Goal: Task Accomplishment & Management: Complete application form

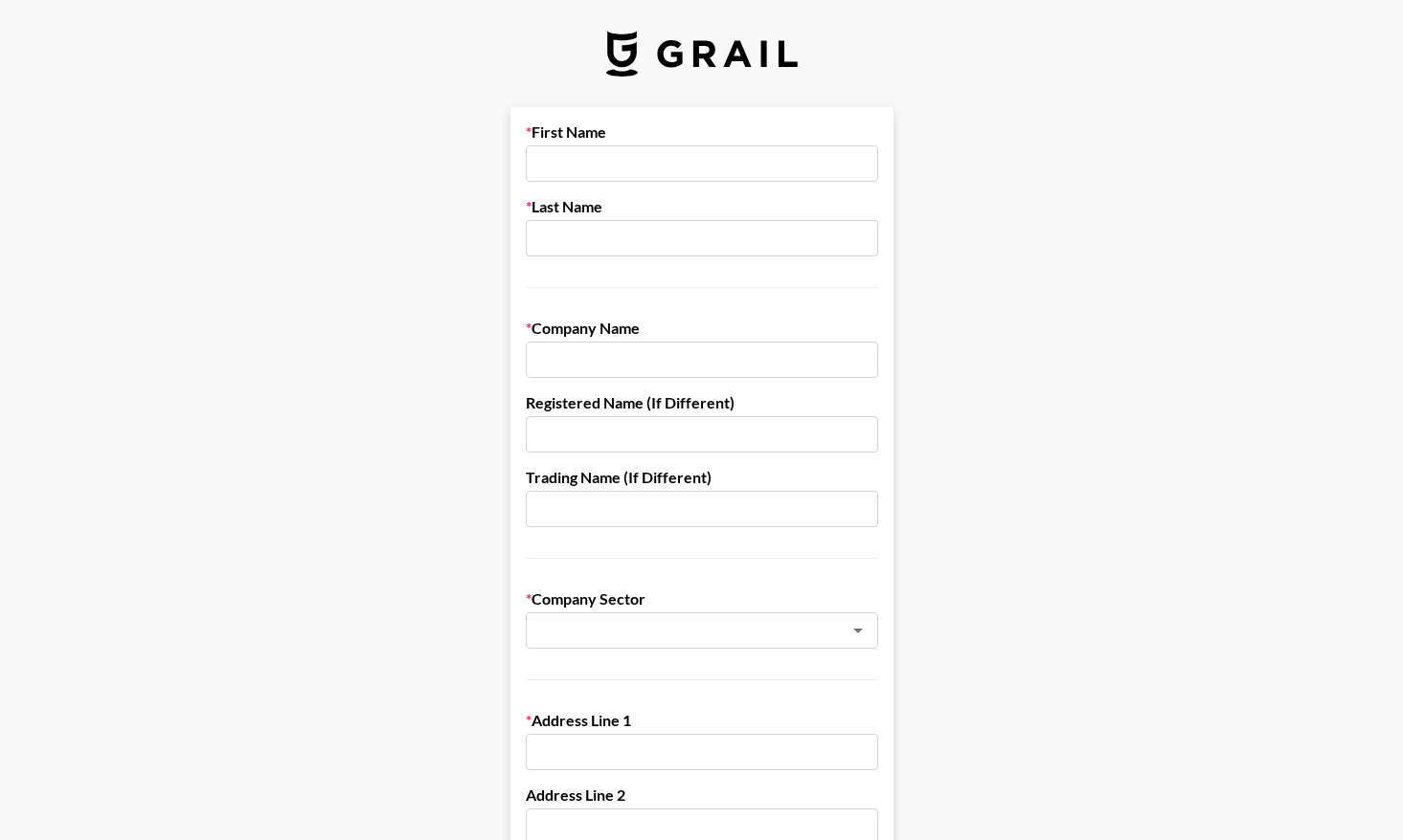
click at [604, 162] on input "text" at bounding box center [702, 164] width 352 height 37
type input "Ava"
click at [584, 244] on input "text" at bounding box center [702, 238] width 352 height 37
type input "[PERSON_NAME]"
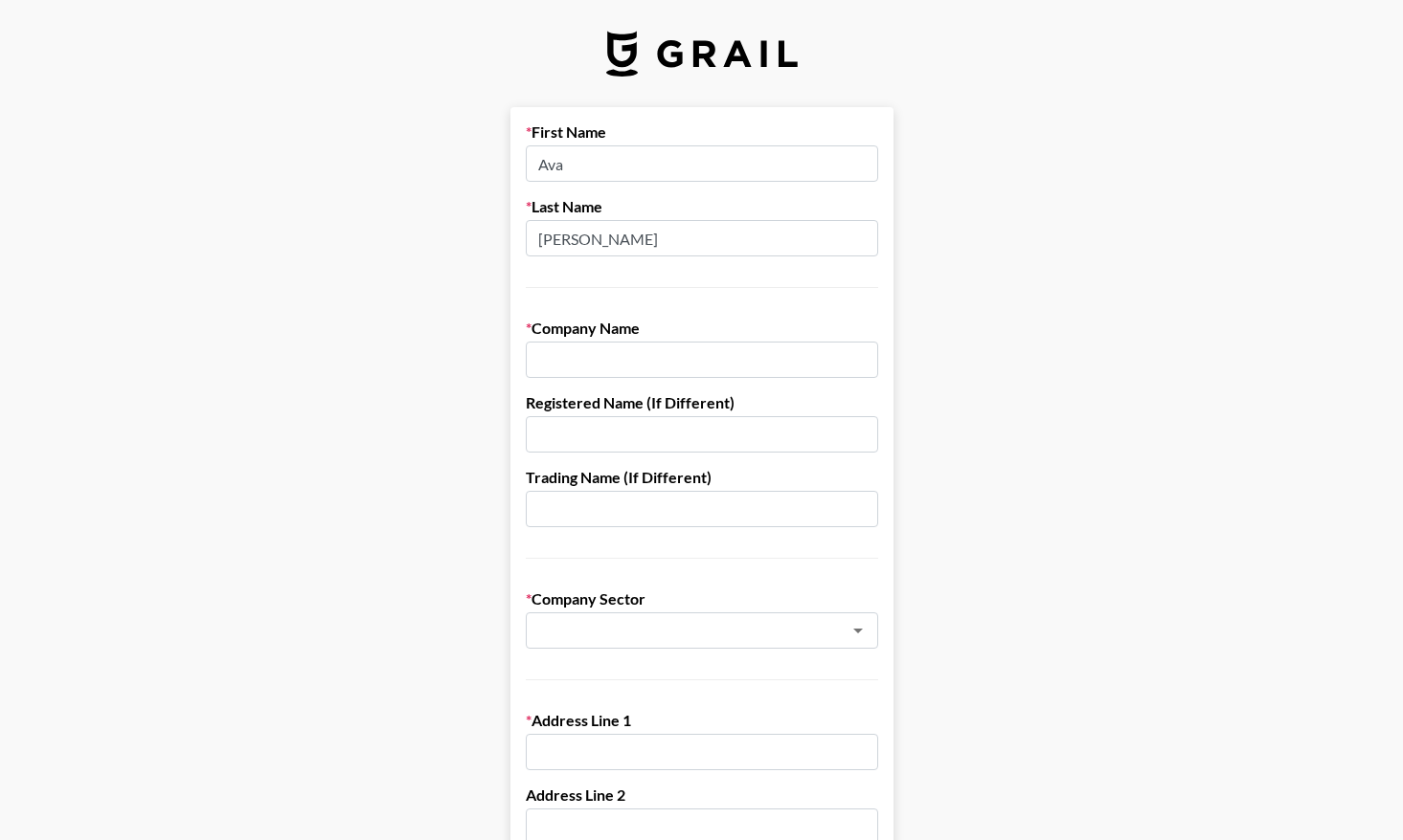
click at [573, 363] on input "text" at bounding box center [702, 360] width 352 height 37
type input "Thirty Knots"
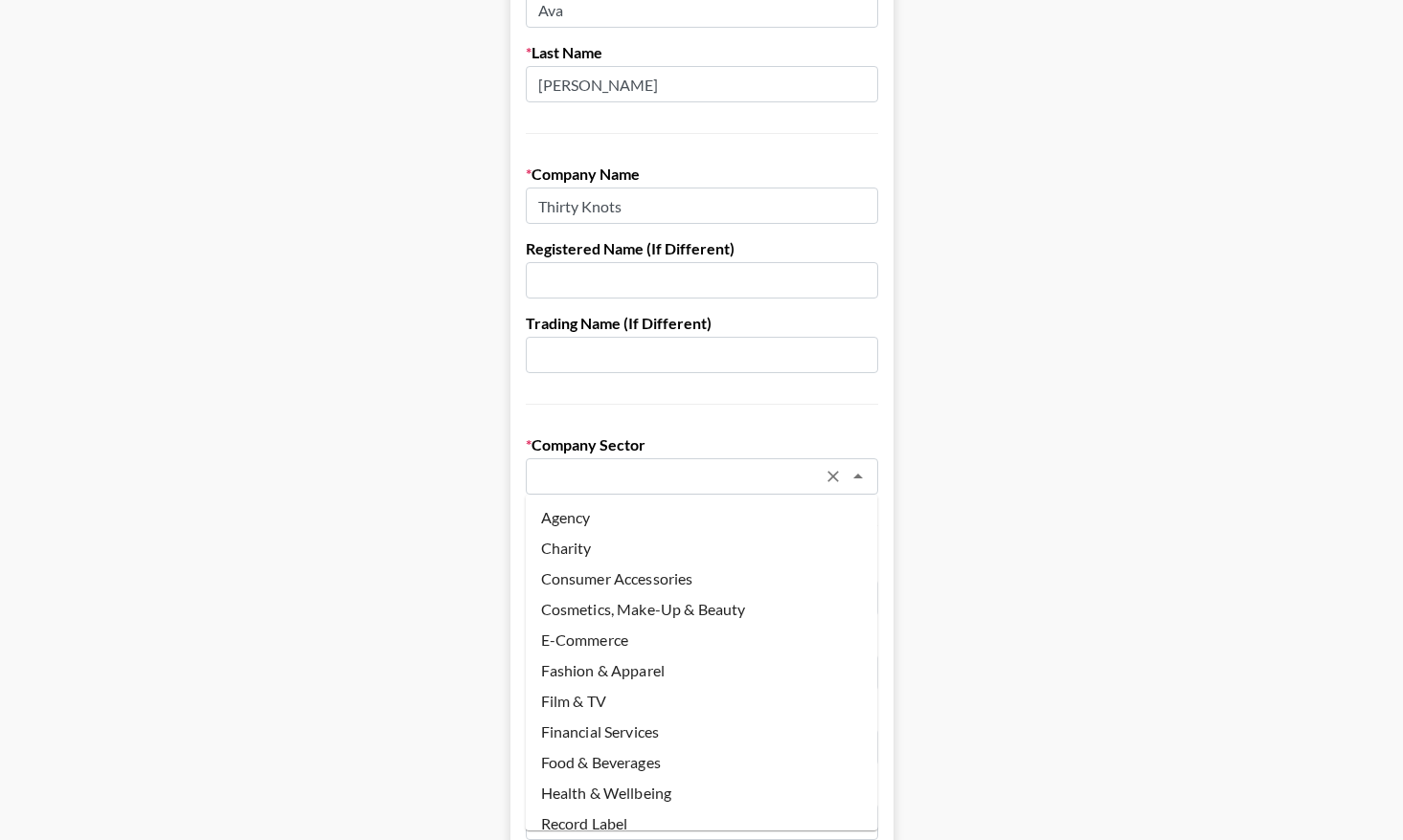
click at [620, 473] on input "text" at bounding box center [677, 477] width 279 height 22
click at [430, 518] on main "First Name [PERSON_NAME] Last Name [PERSON_NAME] Company Name Thirty Knots Regi…" at bounding box center [701, 780] width 1372 height 1653
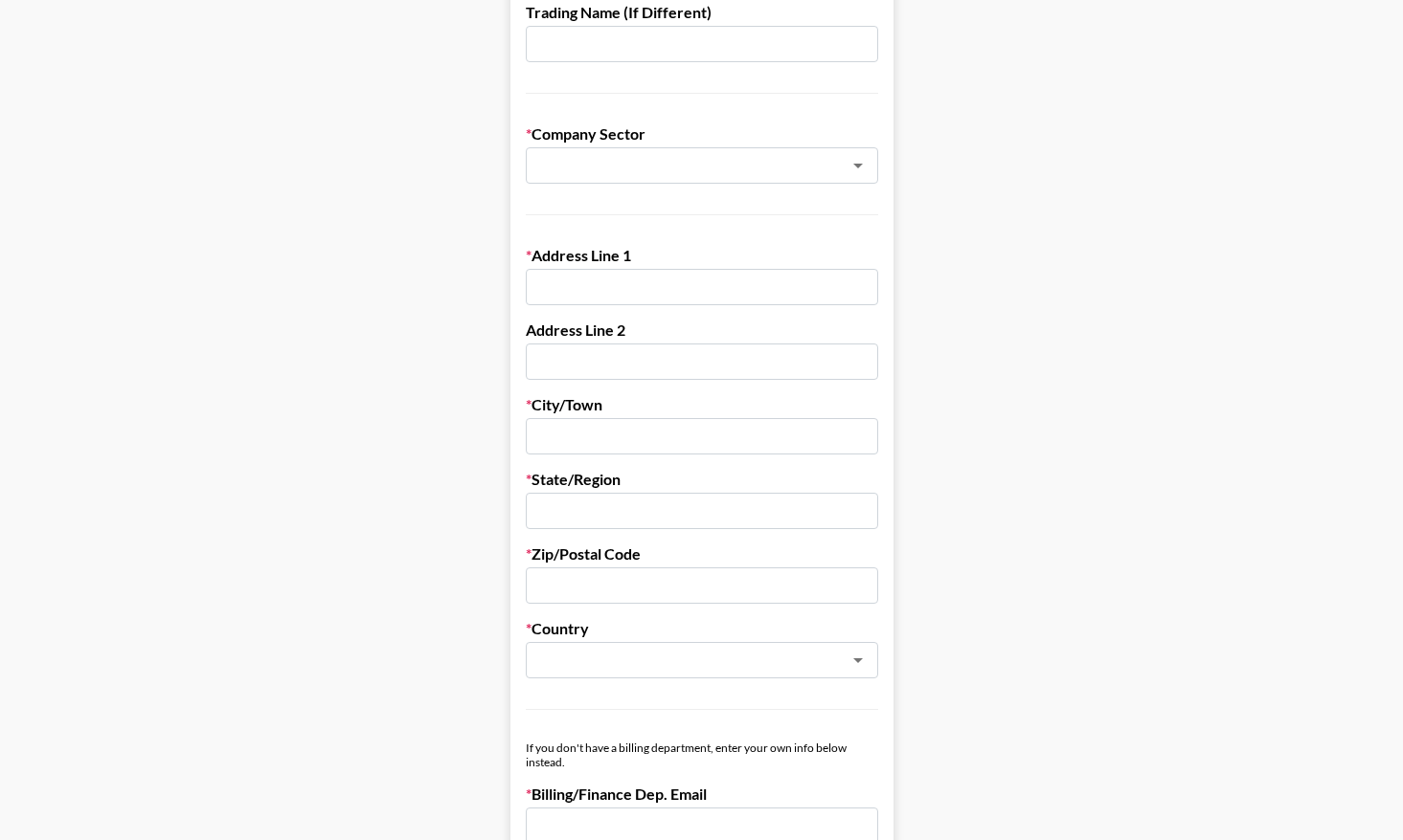
scroll to position [468, 0]
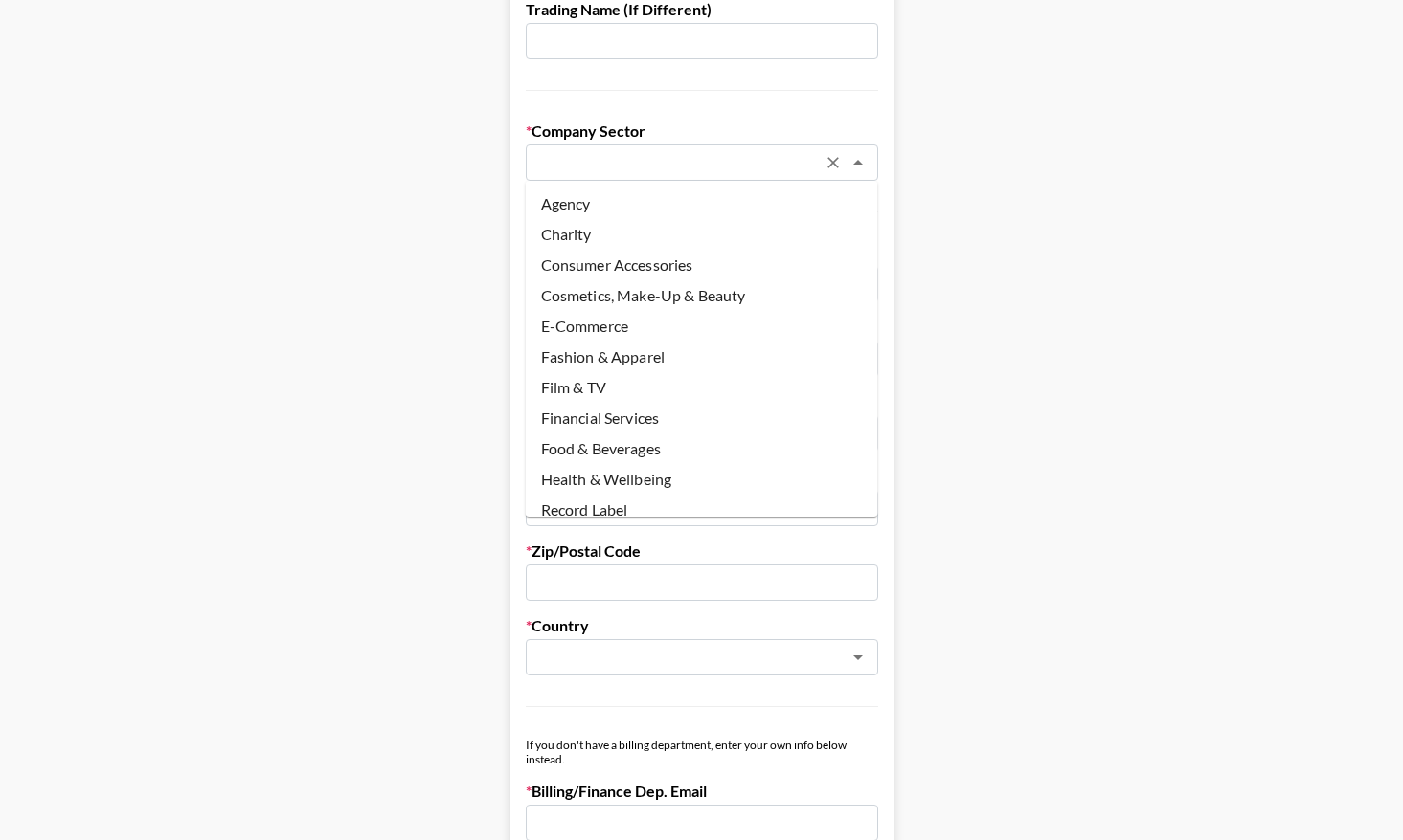
click at [595, 164] on input "text" at bounding box center [677, 163] width 279 height 22
click at [591, 511] on li "Record Label" at bounding box center [702, 510] width 352 height 31
type input "Record Label"
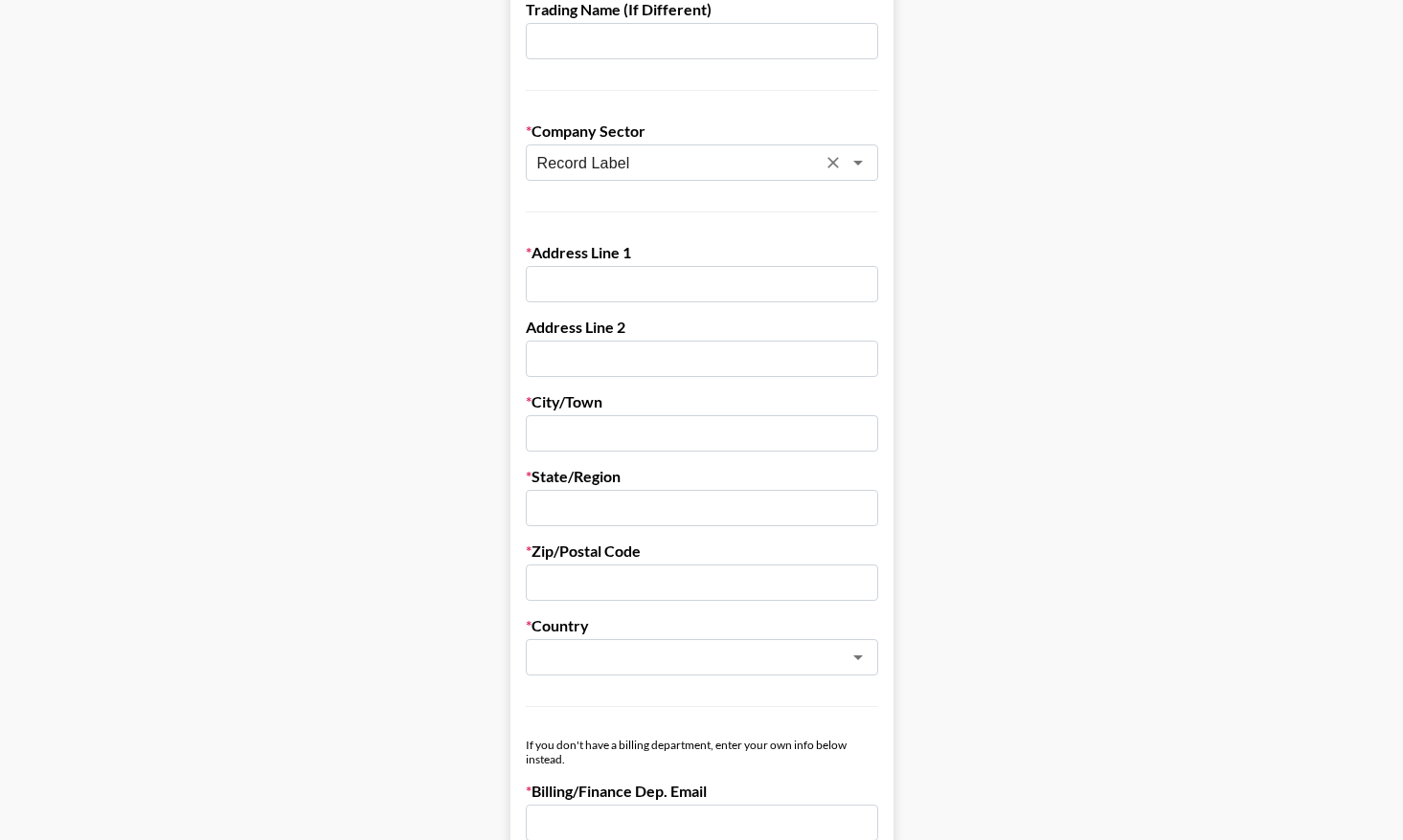
click at [581, 294] on input "text" at bounding box center [702, 285] width 352 height 37
click at [443, 348] on main "First Name [PERSON_NAME] Last Name [PERSON_NAME] Company Name Thirty Knots Regi…" at bounding box center [701, 465] width 1372 height 1653
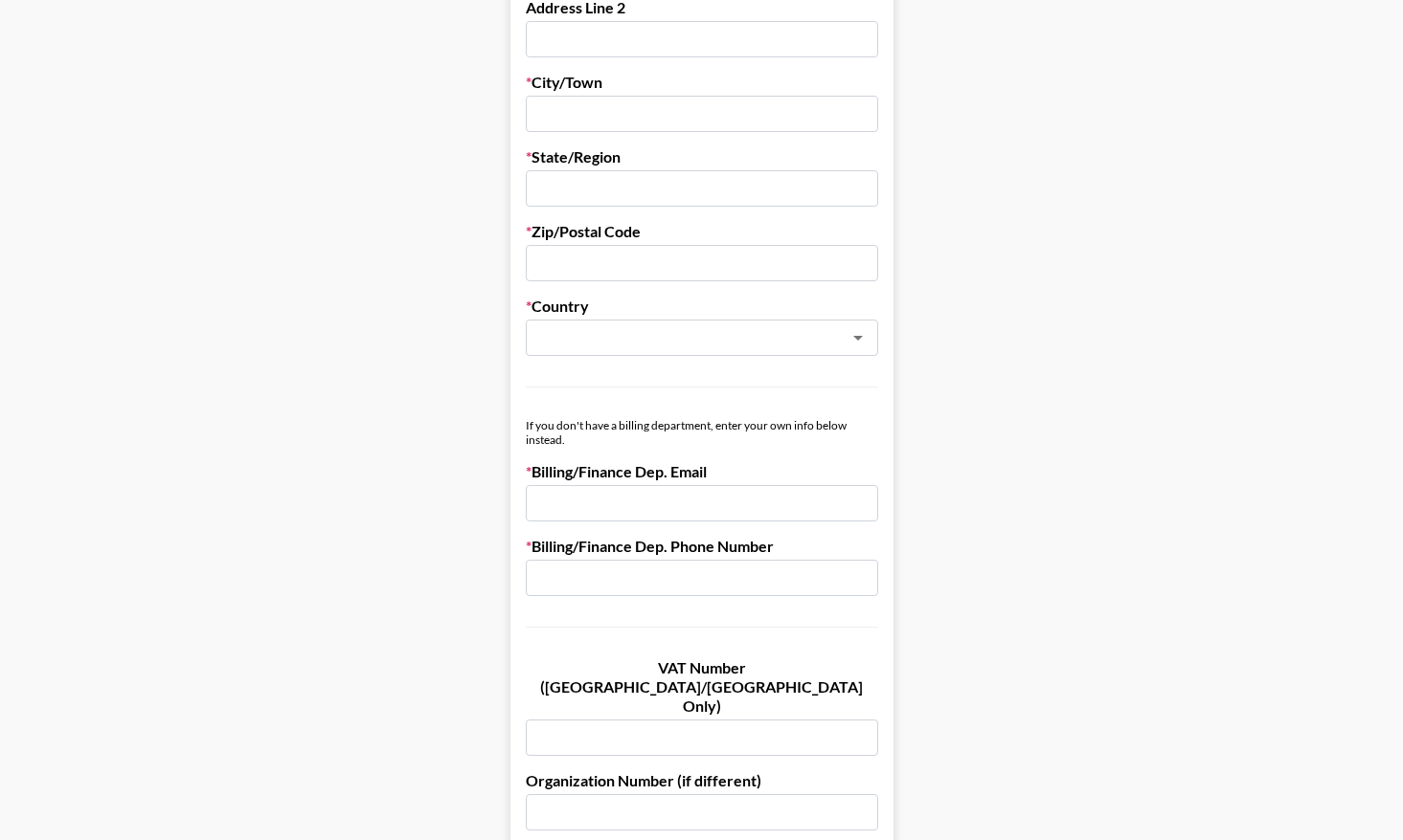
scroll to position [789, 0]
click at [572, 497] on input "email" at bounding box center [702, 502] width 352 height 37
click at [688, 431] on div "If you don't have a billing department, enter your own info below instead." at bounding box center [702, 432] width 352 height 29
click at [631, 496] on input "email" at bounding box center [702, 502] width 352 height 37
type input "[EMAIL_ADDRESS][DOMAIN_NAME]"
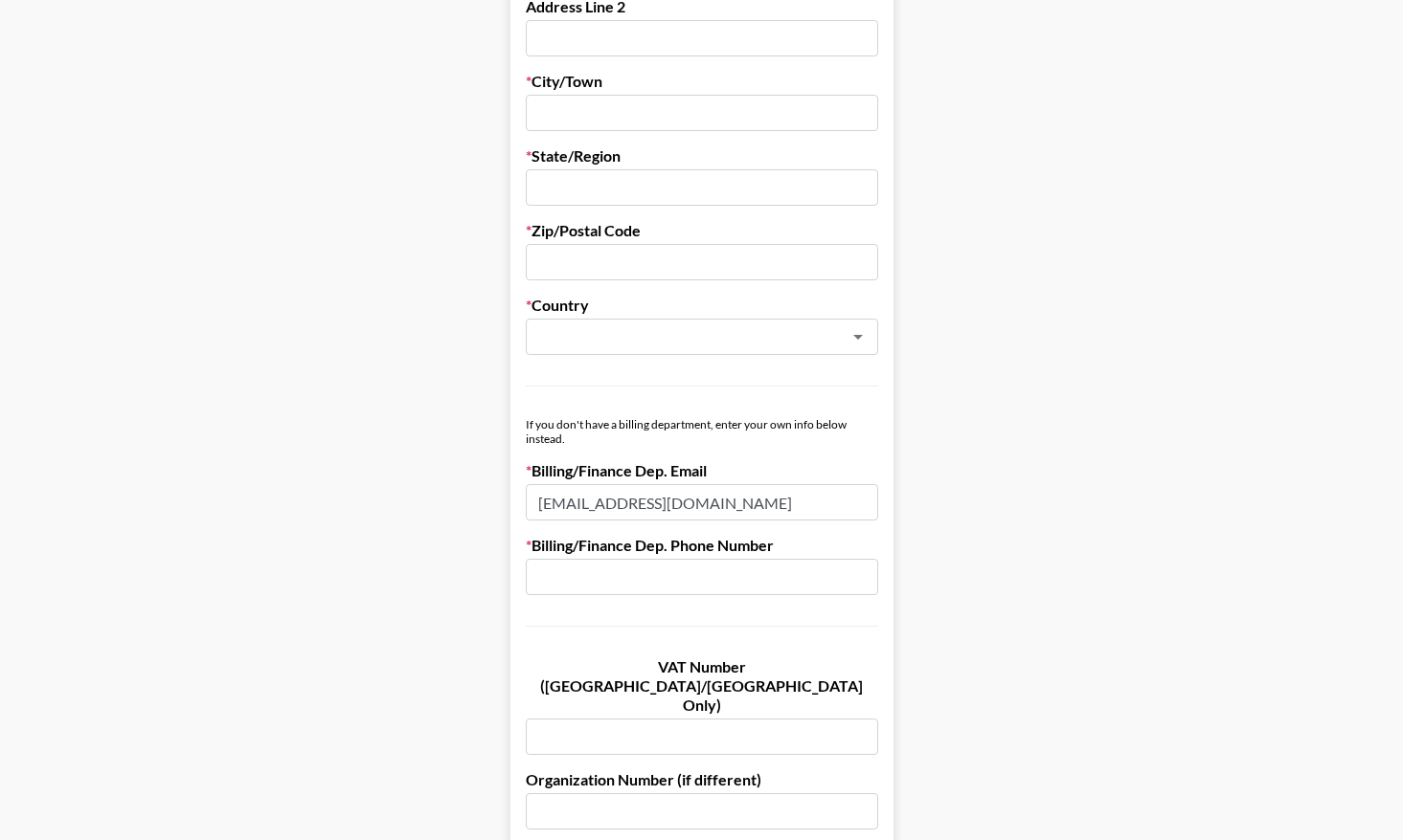
click at [637, 570] on input "text" at bounding box center [702, 577] width 352 height 37
type input "8587037714"
click at [449, 528] on main "First Name [PERSON_NAME] Last Name [PERSON_NAME] Company Name Thirty Knots Regi…" at bounding box center [701, 145] width 1372 height 1653
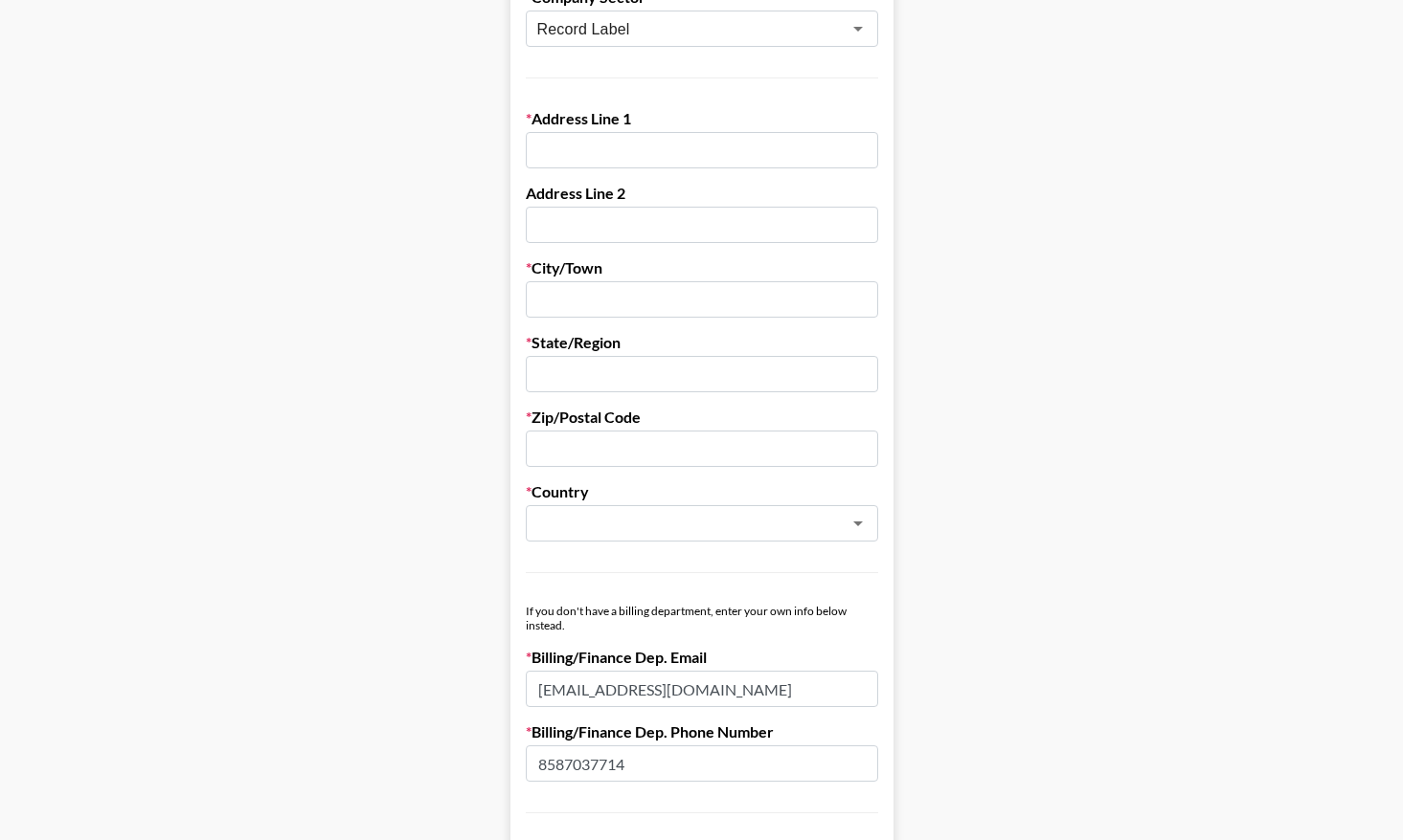
scroll to position [562, 0]
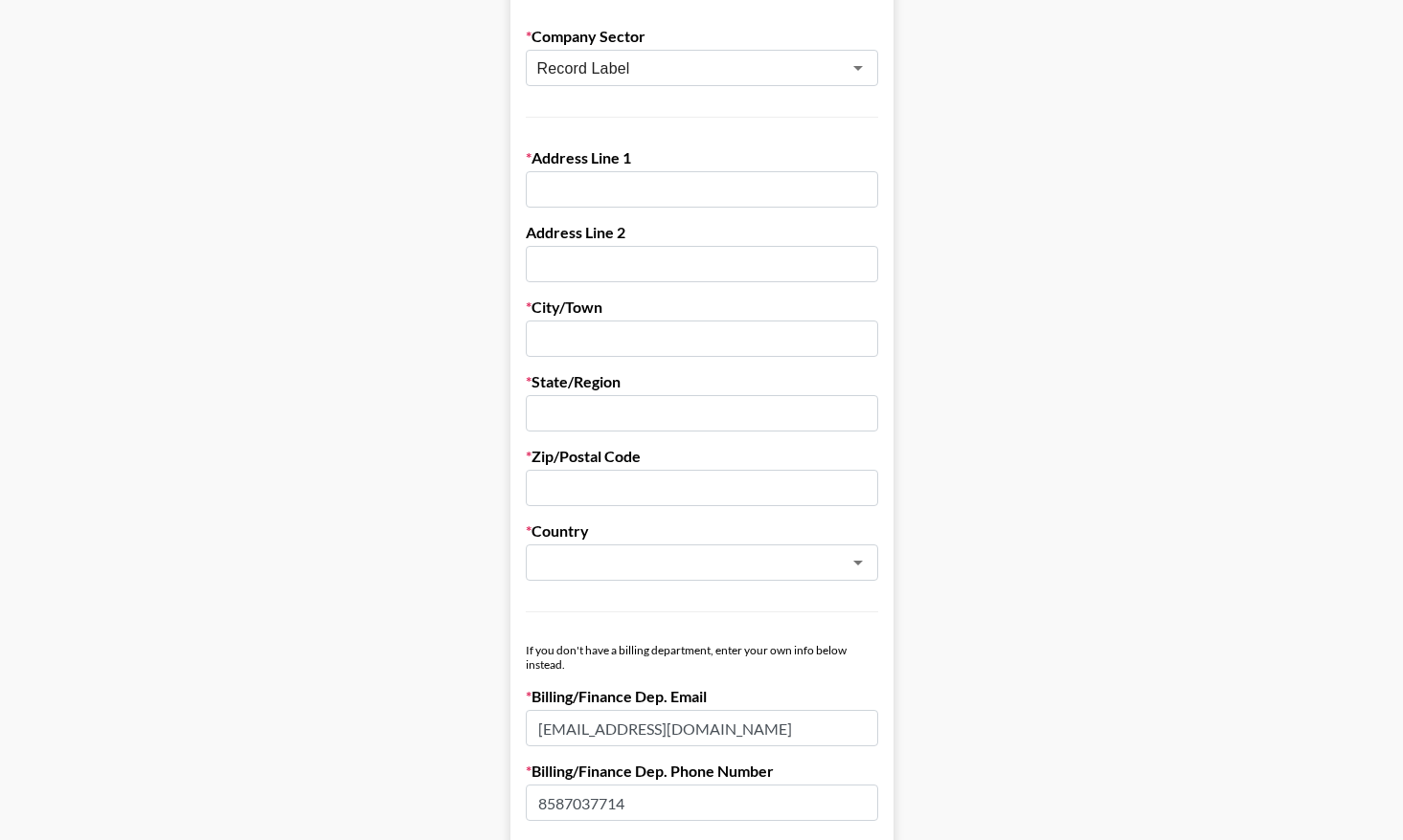
click at [595, 183] on input "text" at bounding box center [702, 190] width 352 height 37
click at [312, 332] on main "First Name [PERSON_NAME] Last Name [PERSON_NAME] Company Name Thirty Knots Regi…" at bounding box center [701, 371] width 1372 height 1653
click at [546, 192] on input "text" at bounding box center [702, 190] width 352 height 37
paste input "[STREET_ADDRESS]"
type input "[STREET_ADDRESS]"
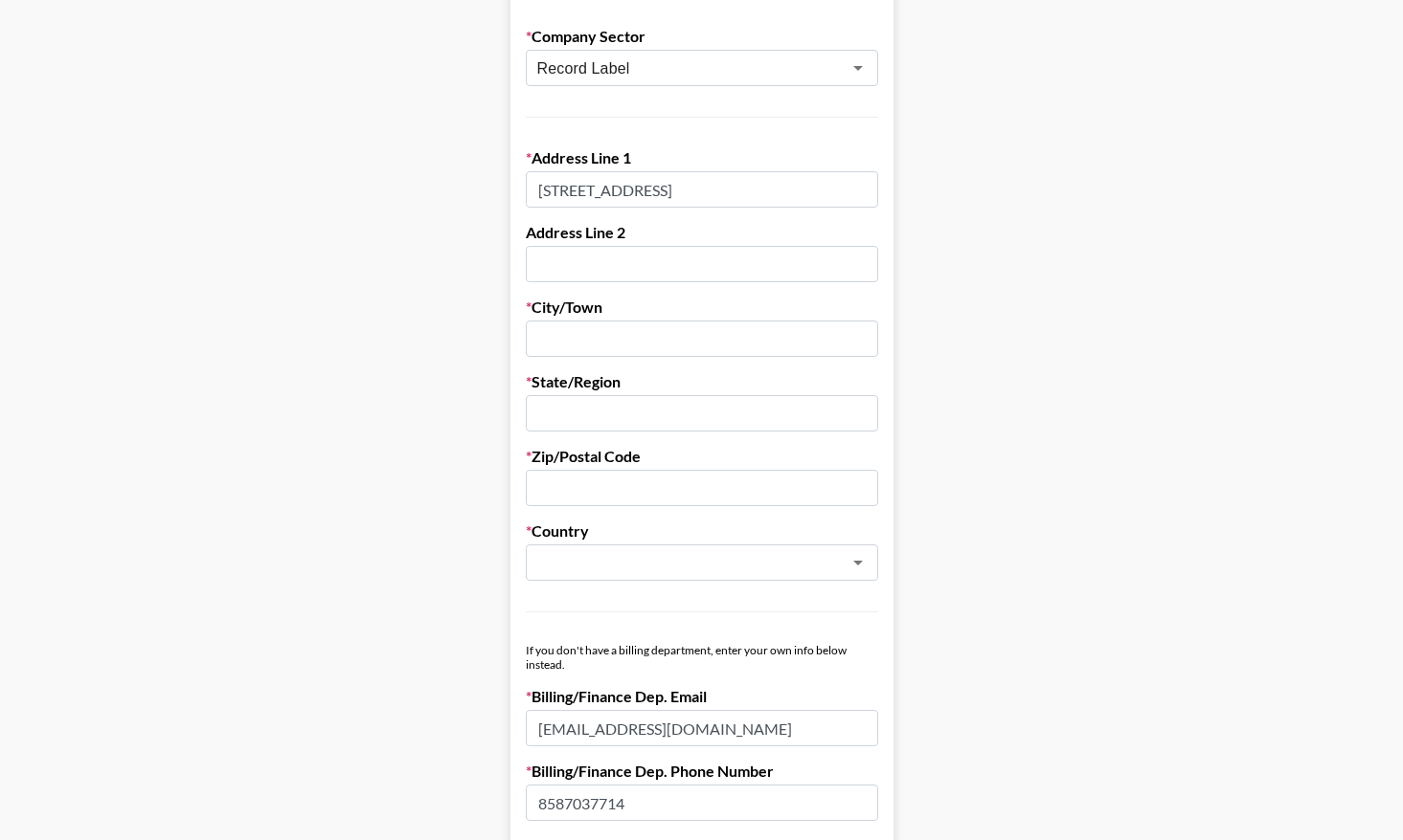
click at [560, 270] on input "text" at bounding box center [702, 264] width 352 height 37
paste input "STE 600"
type input "STE 600"
click at [556, 344] on input "text" at bounding box center [702, 339] width 352 height 37
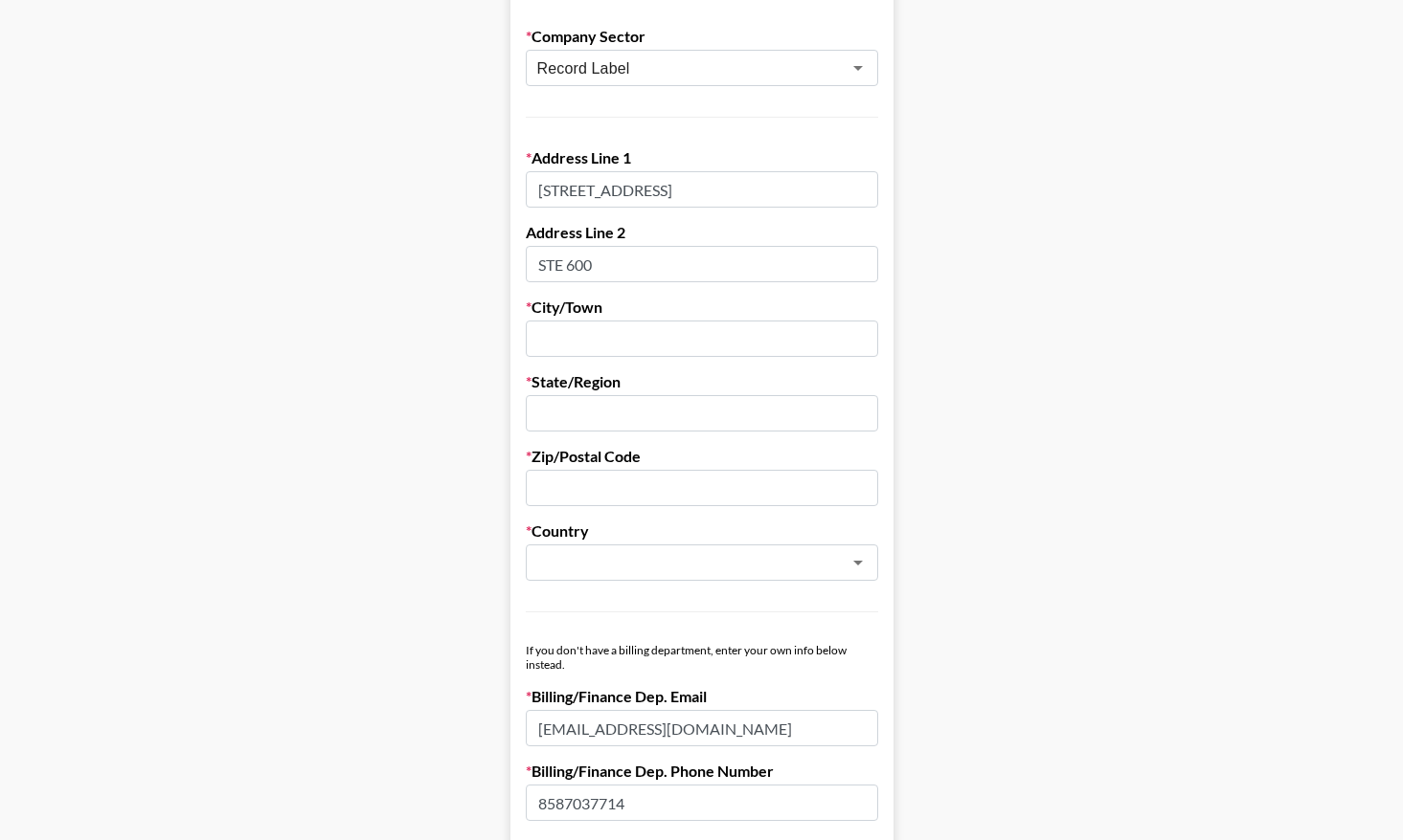
paste input "SANTA [PERSON_NAME]"
type input "SANTA [PERSON_NAME]"
click at [549, 400] on input "text" at bounding box center [702, 413] width 352 height 37
type input "c"
type input "CA"
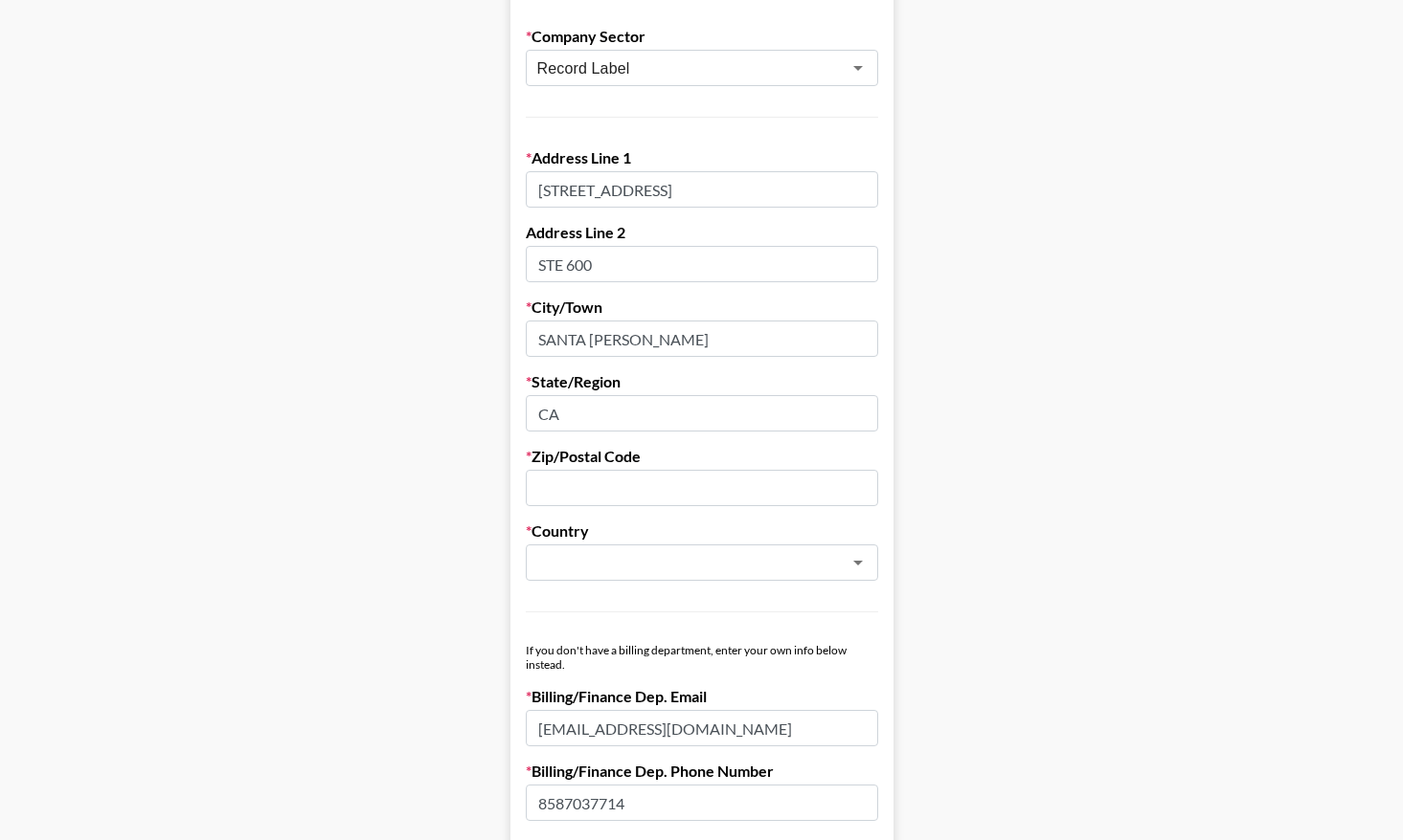
click at [549, 499] on input "text" at bounding box center [702, 488] width 352 height 37
type input "90403"
click at [560, 585] on form "First Name [PERSON_NAME] Last Name [PERSON_NAME] Company Name Thirty Knots Regi…" at bounding box center [702, 371] width 383 height 1653
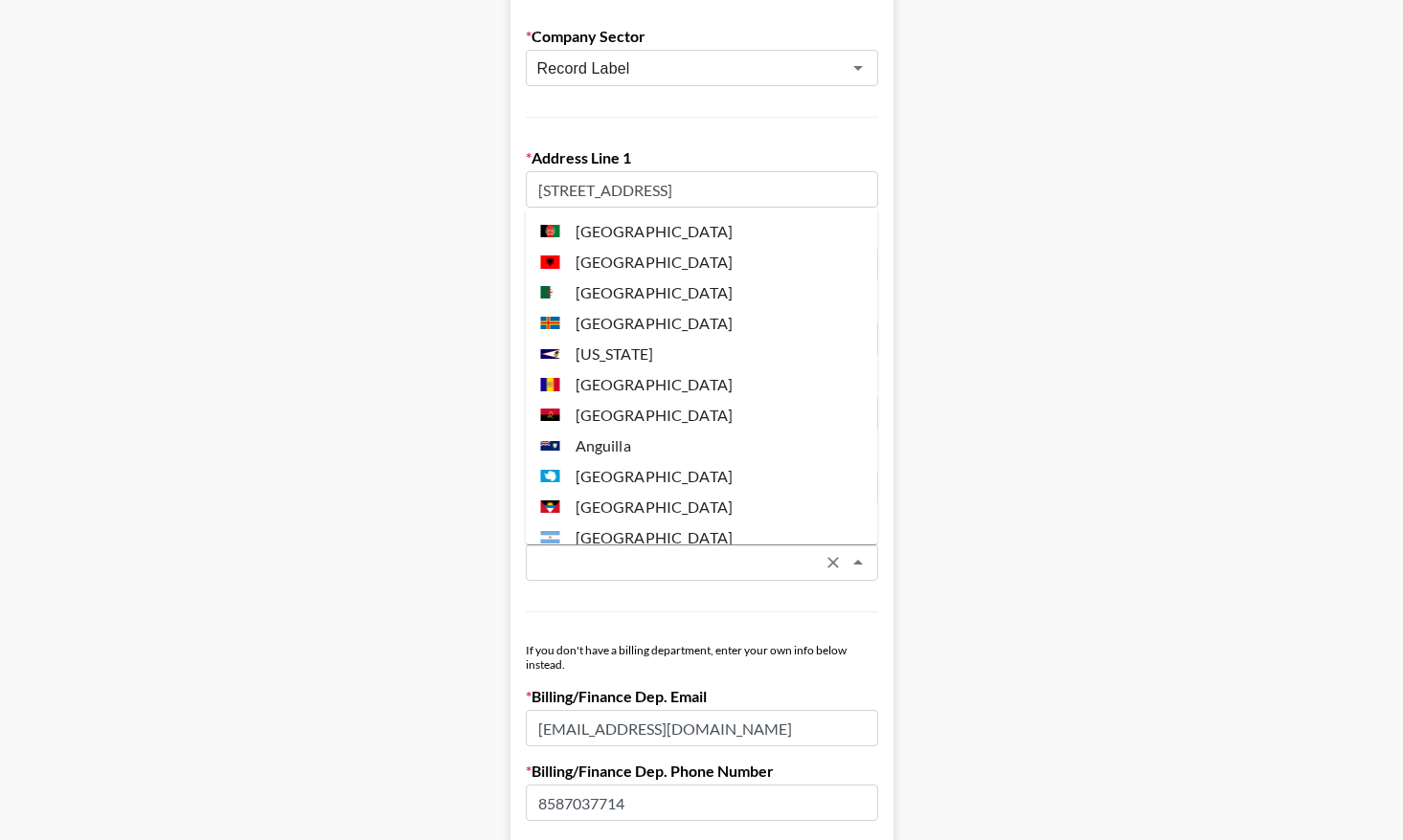
click at [562, 563] on input "text" at bounding box center [677, 563] width 279 height 22
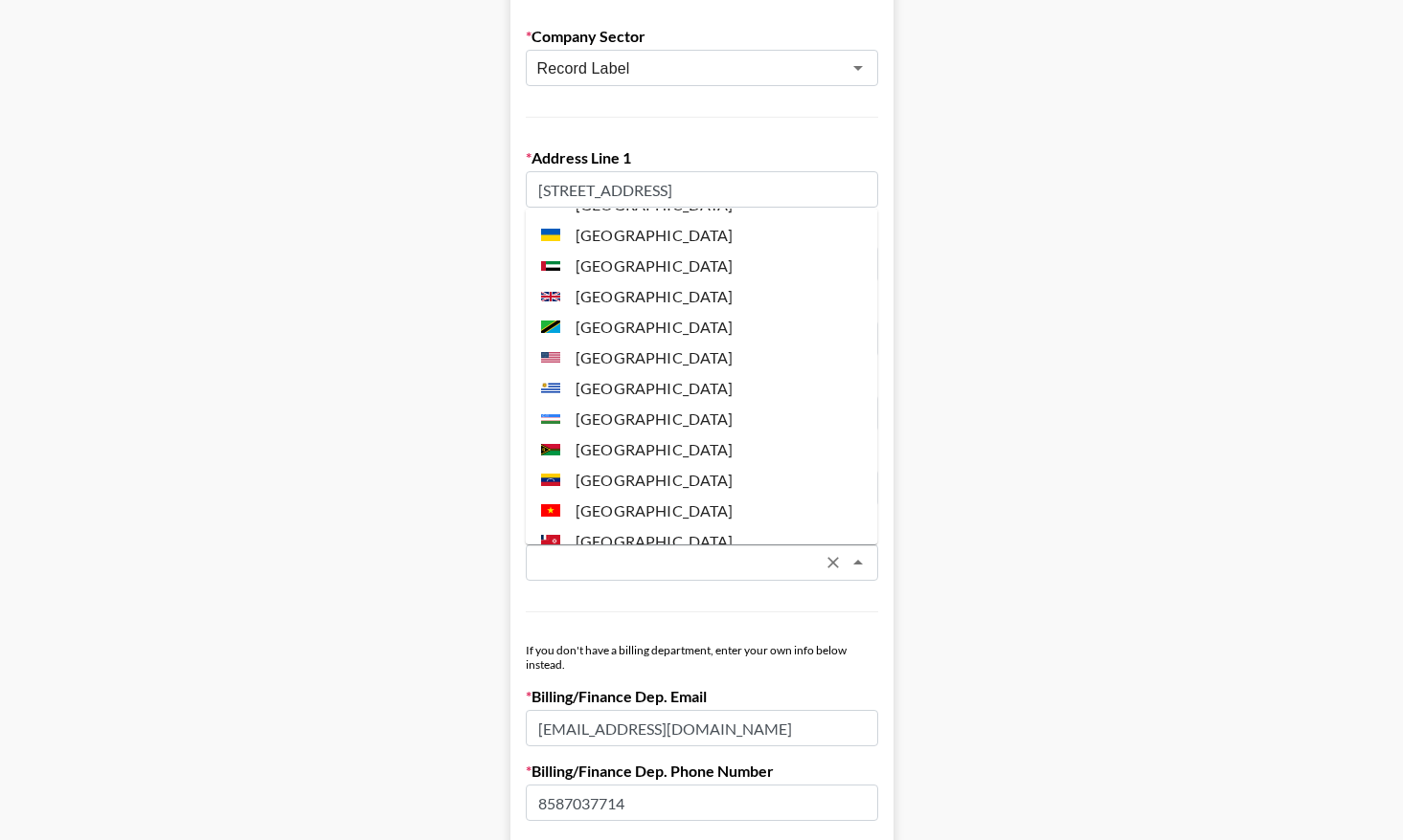
scroll to position [7100, 0]
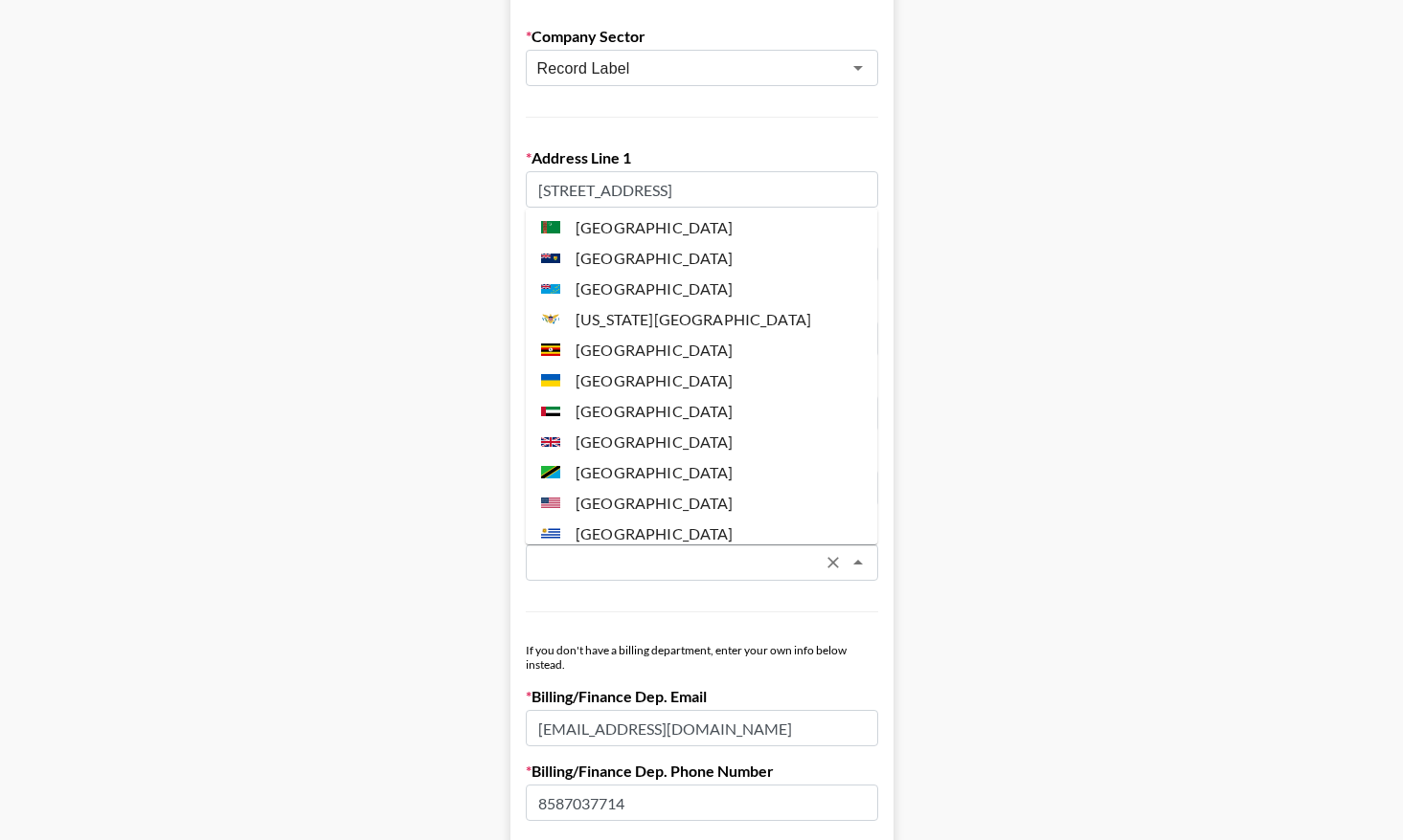
click at [611, 488] on li "[GEOGRAPHIC_DATA]" at bounding box center [702, 503] width 352 height 31
type input "[GEOGRAPHIC_DATA]"
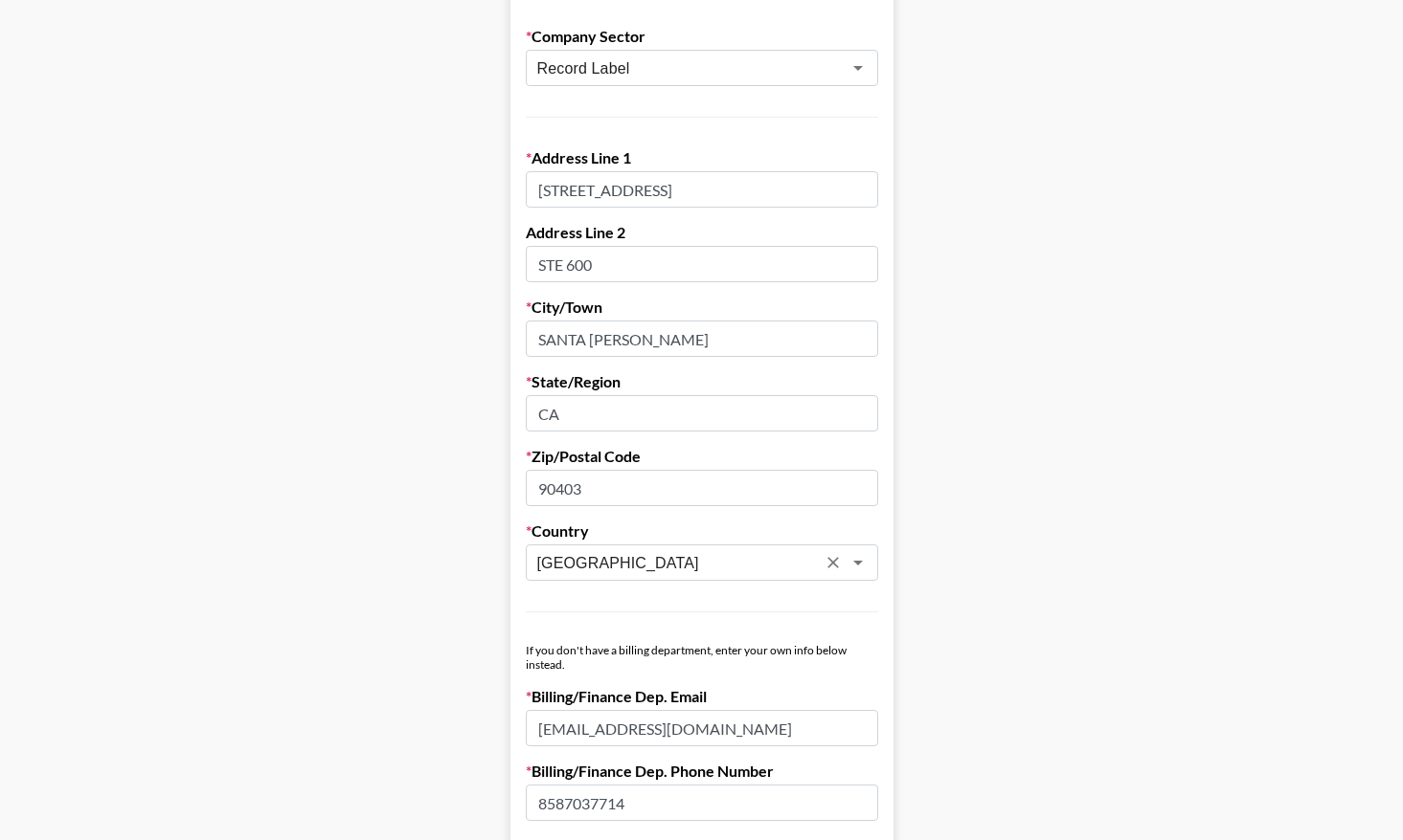
click at [1090, 462] on main "First Name [PERSON_NAME] Last Name [PERSON_NAME] Company Name Thirty Knots Regi…" at bounding box center [701, 371] width 1372 height 1653
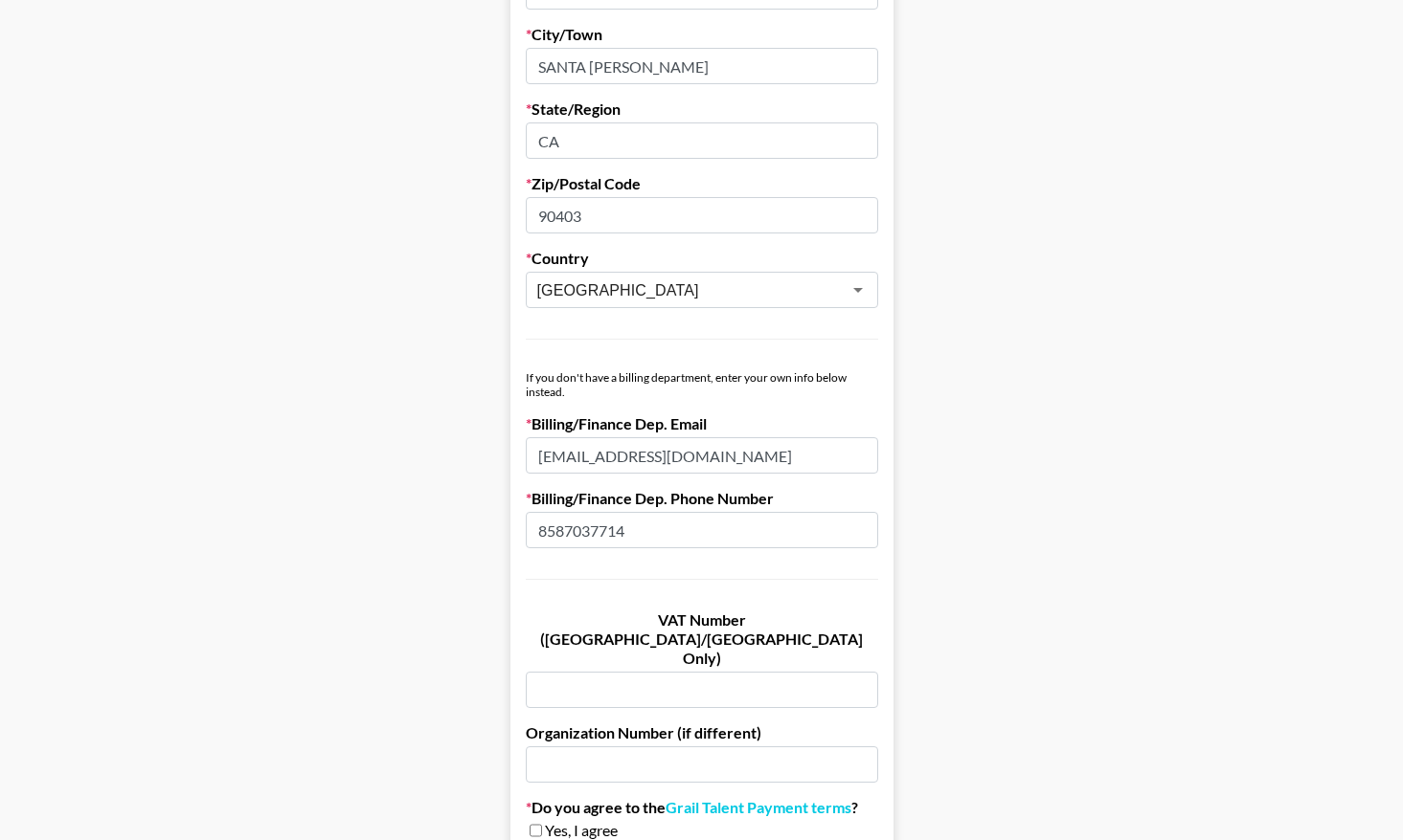
scroll to position [988, 0]
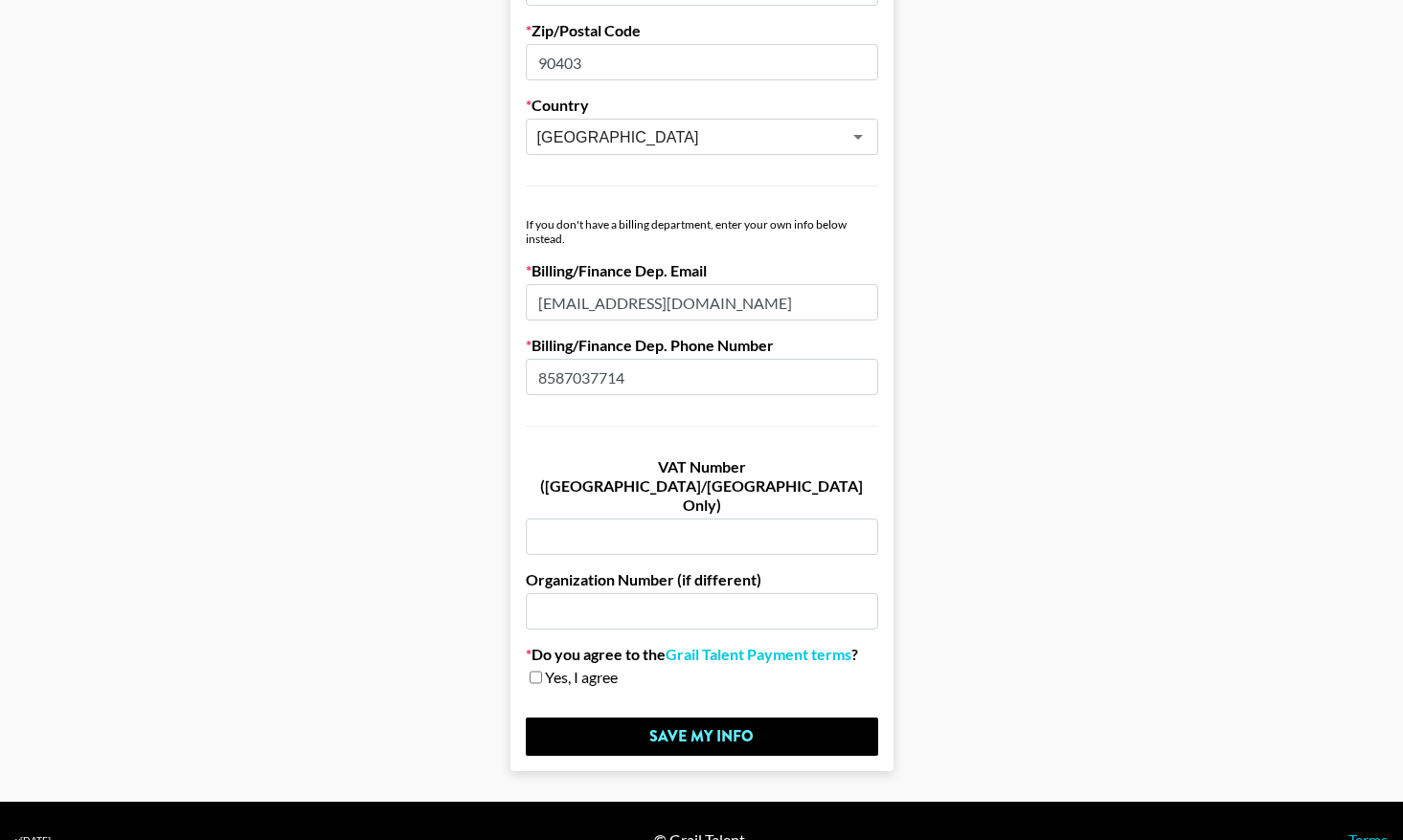
click at [534, 671] on input "checkbox" at bounding box center [535, 677] width 13 height 14
checkbox input "true"
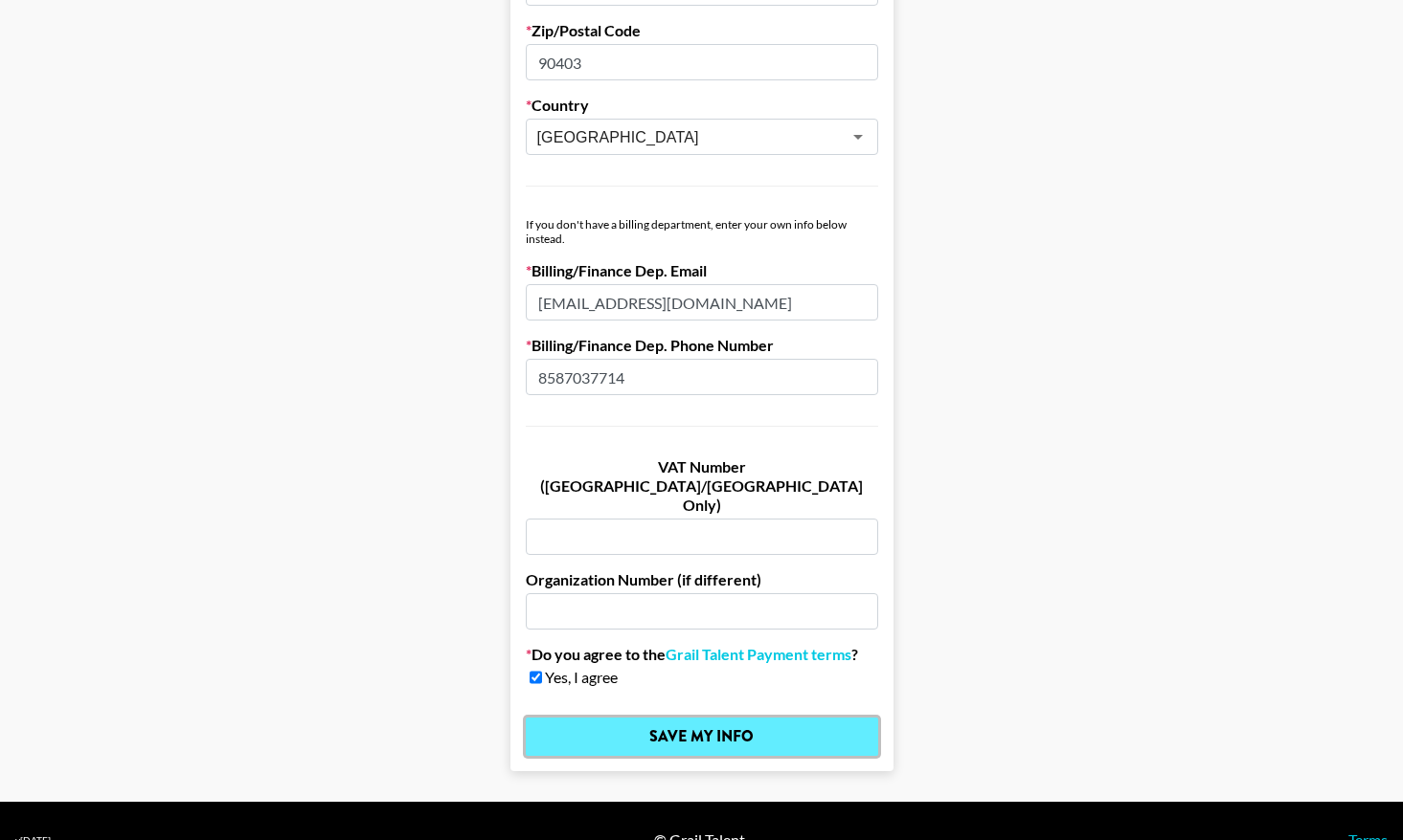
click at [679, 718] on input "Save My Info" at bounding box center [702, 737] width 352 height 39
